Goal: Task Accomplishment & Management: Manage account settings

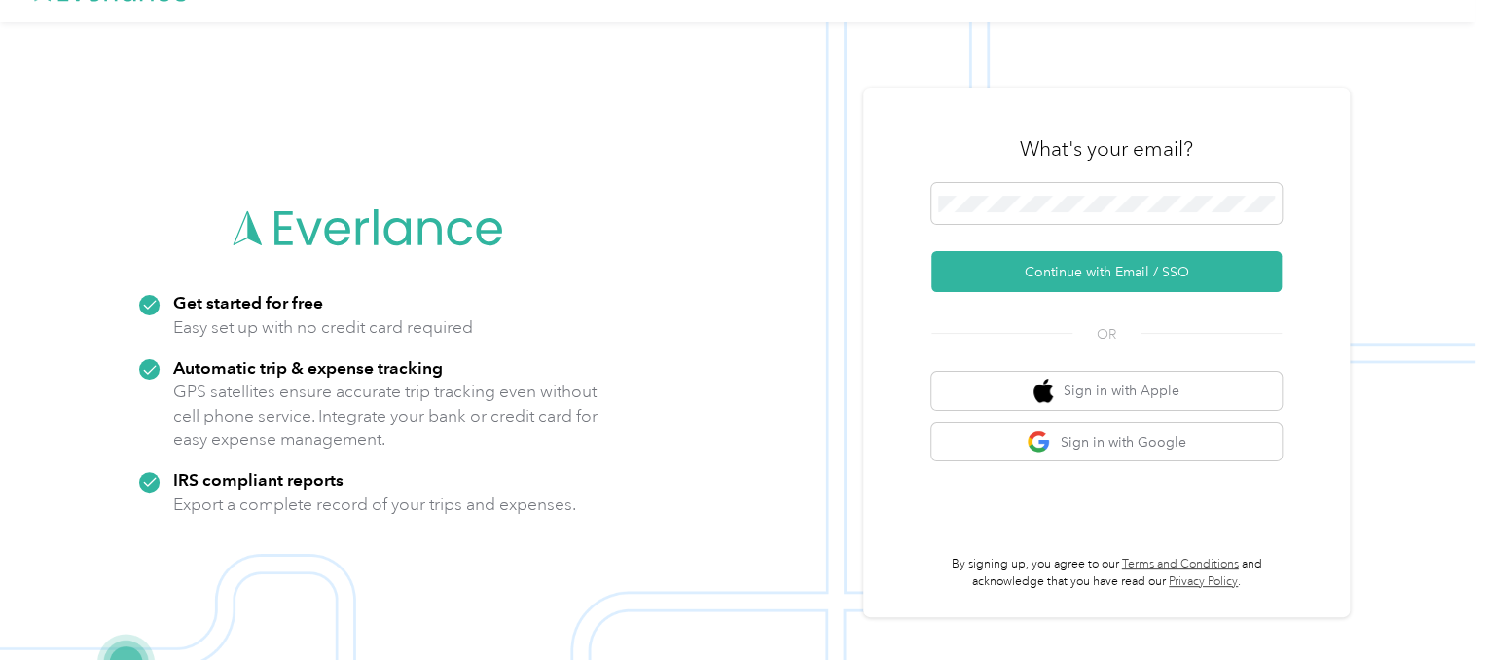
scroll to position [62, 0]
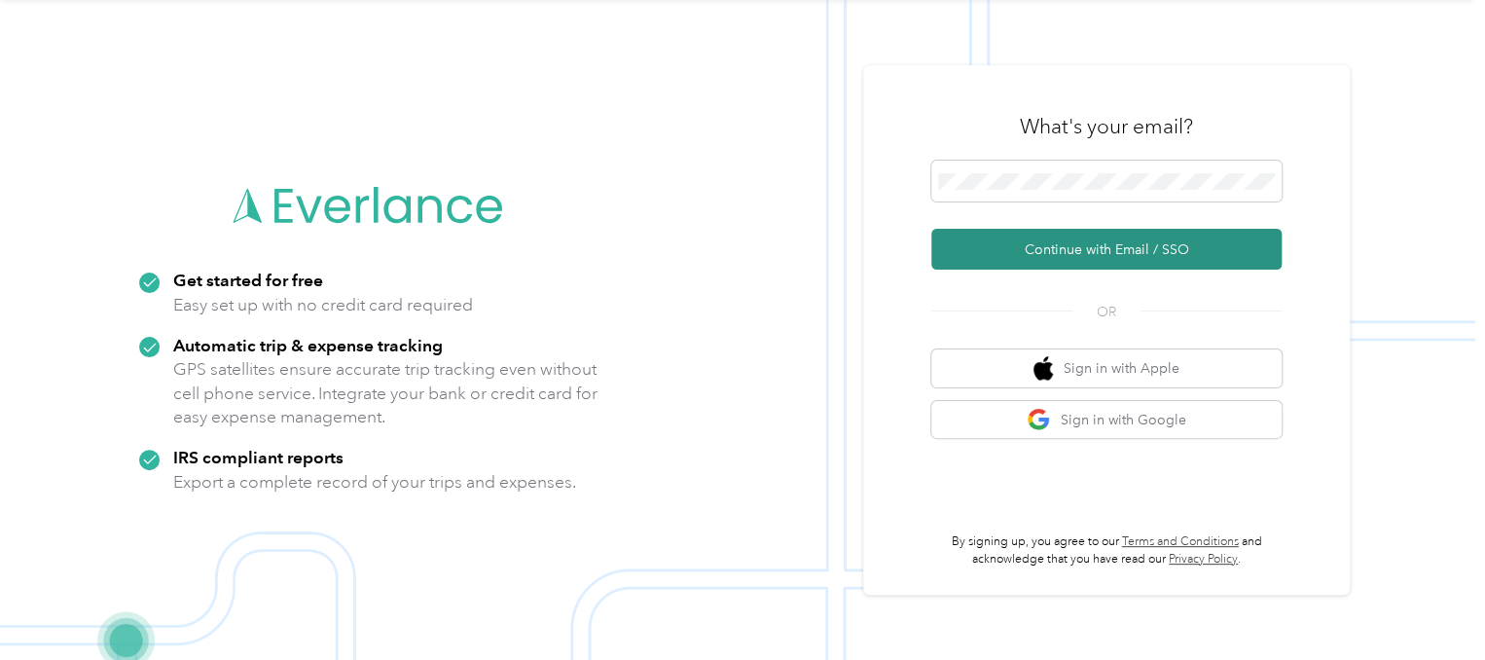
click at [1144, 245] on button "Continue with Email / SSO" at bounding box center [1106, 249] width 350 height 41
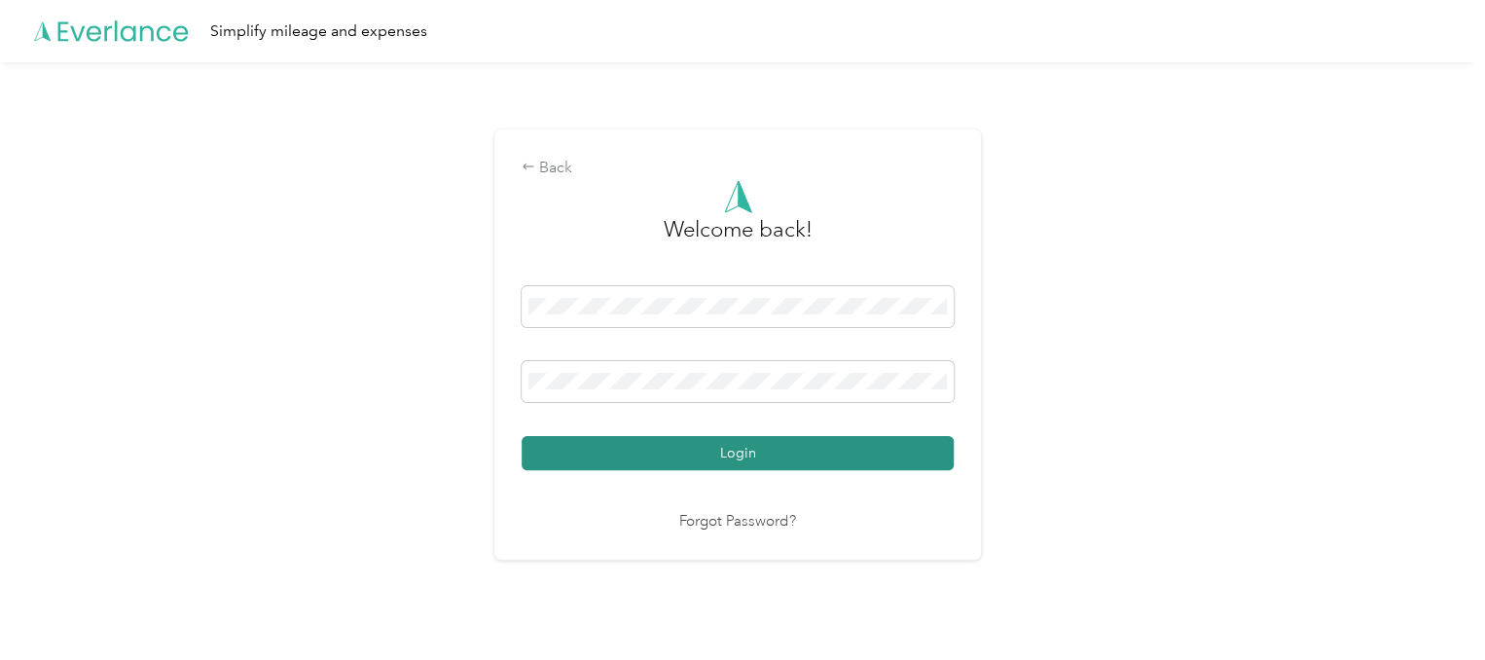
click at [765, 450] on button "Login" at bounding box center [737, 453] width 432 height 34
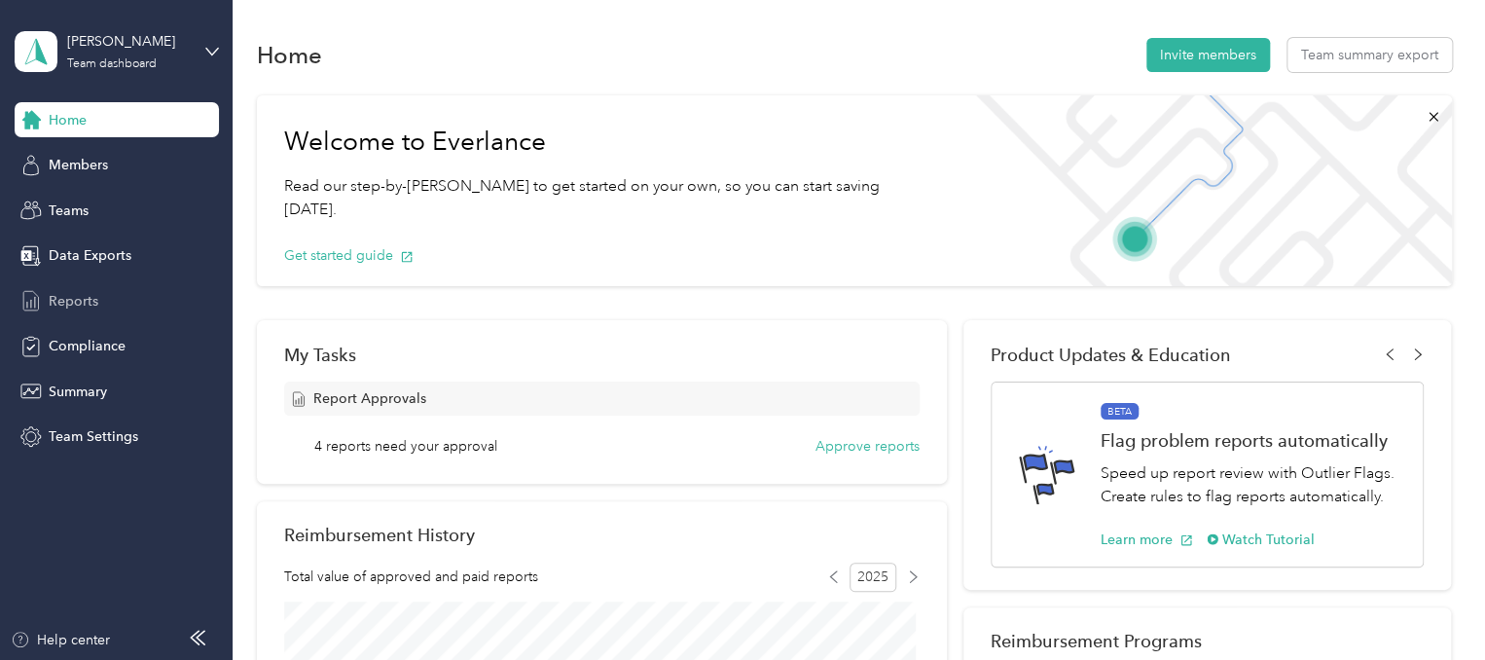
click at [74, 294] on span "Reports" at bounding box center [74, 301] width 50 height 20
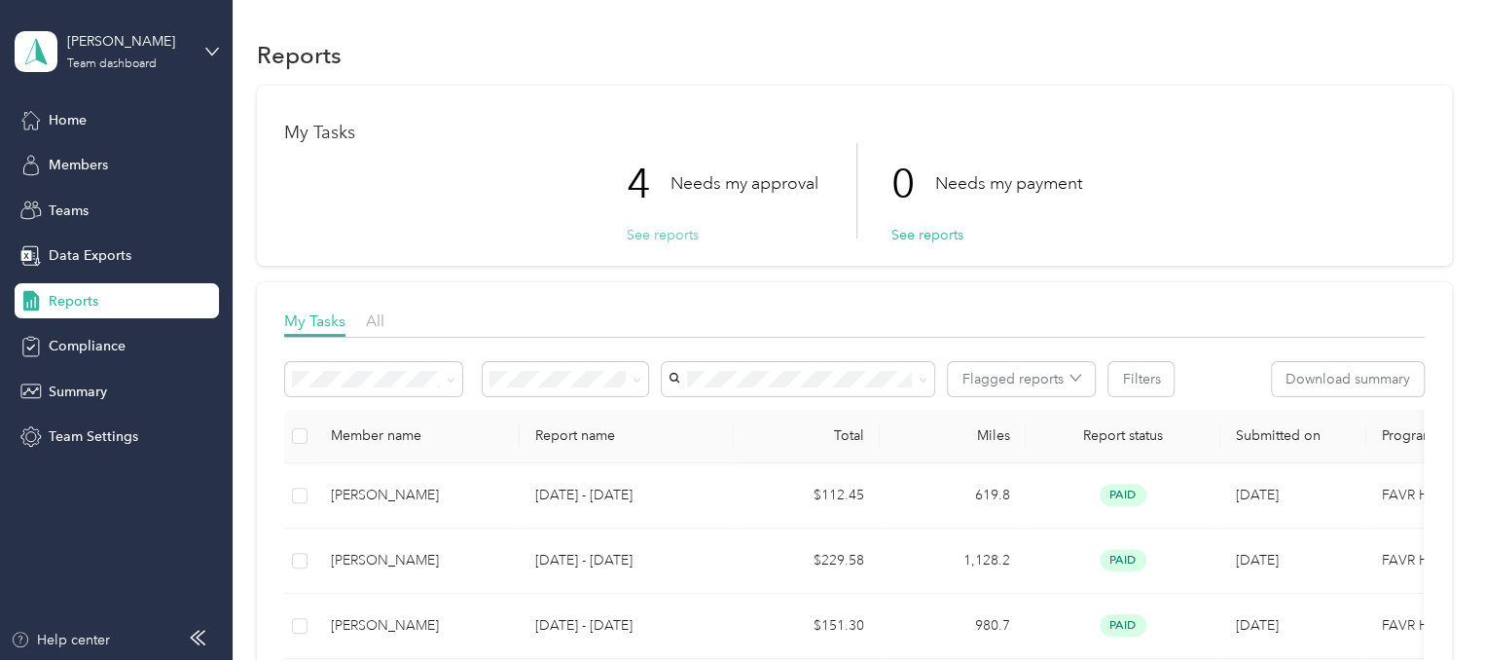
click at [636, 235] on button "See reports" at bounding box center [663, 235] width 72 height 20
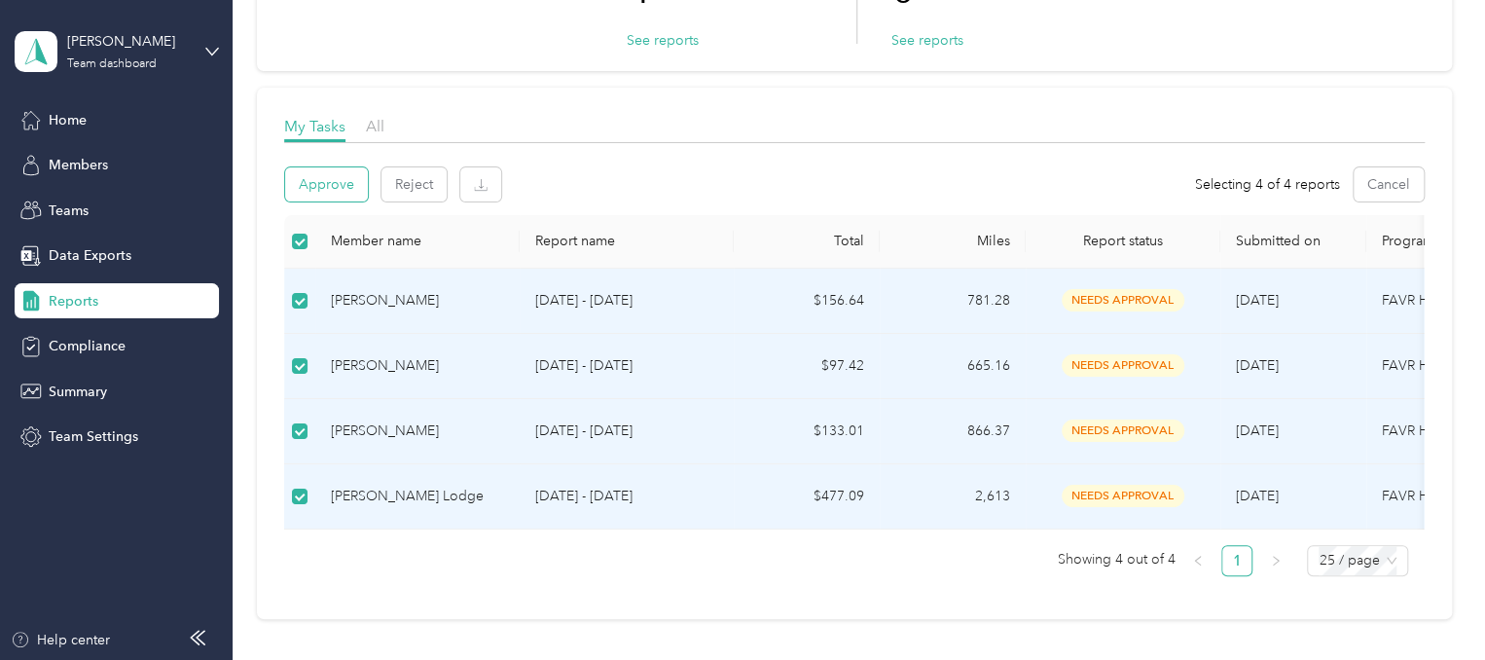
click at [338, 184] on button "Approve" at bounding box center [326, 184] width 83 height 34
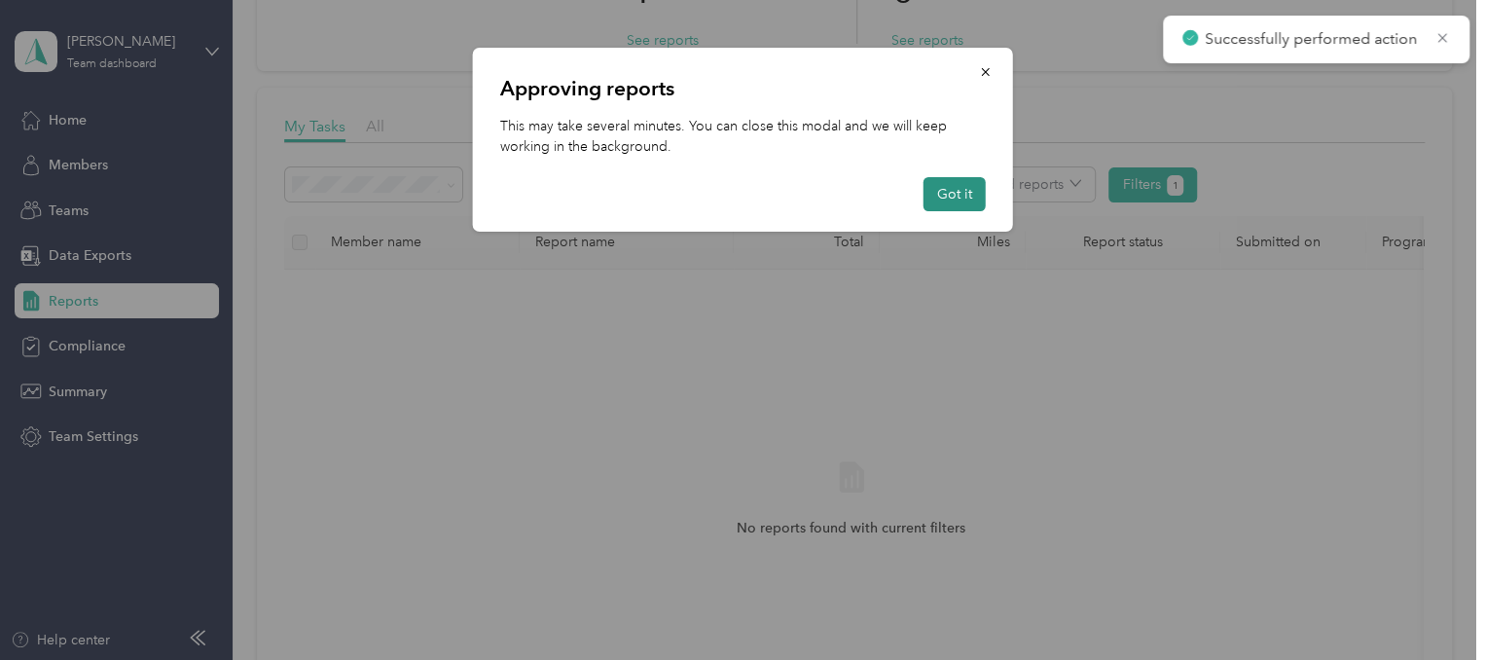
click at [961, 182] on button "Got it" at bounding box center [954, 194] width 62 height 34
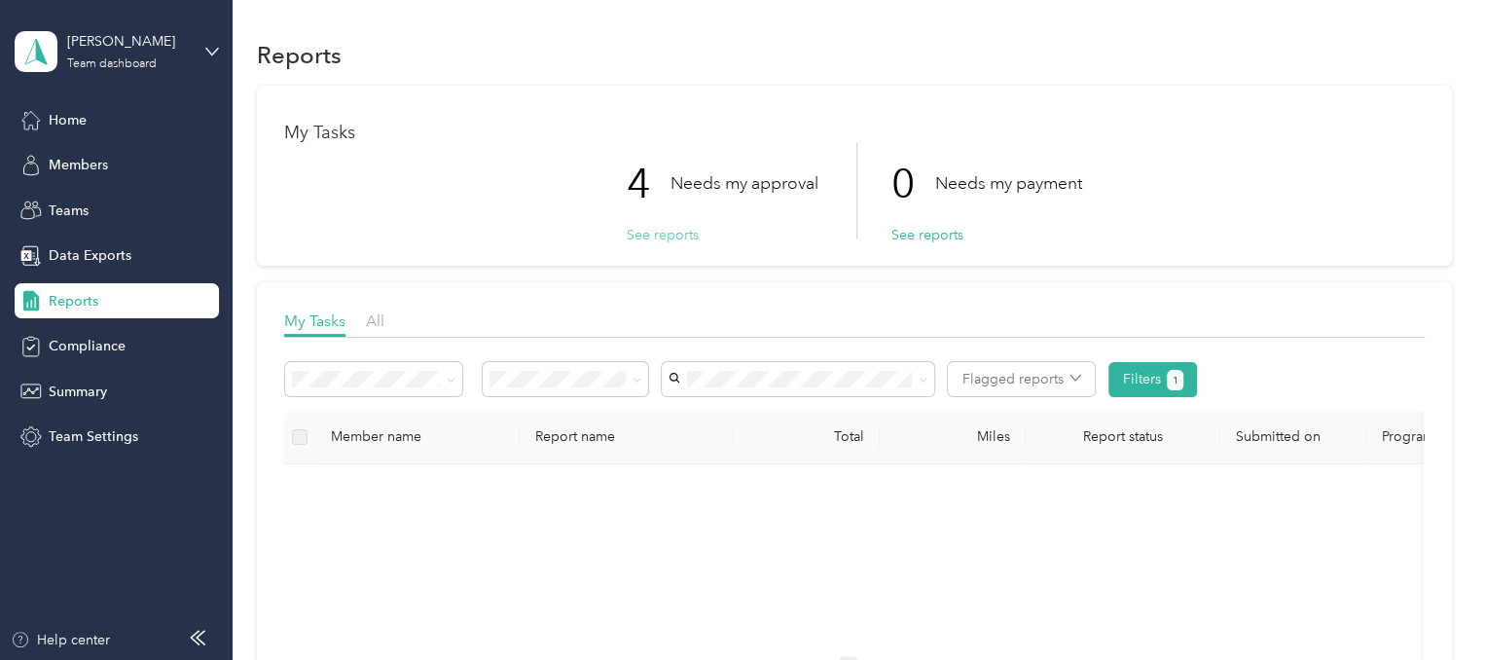
click at [672, 235] on button "See reports" at bounding box center [663, 235] width 72 height 20
